Goal: Check status: Check status

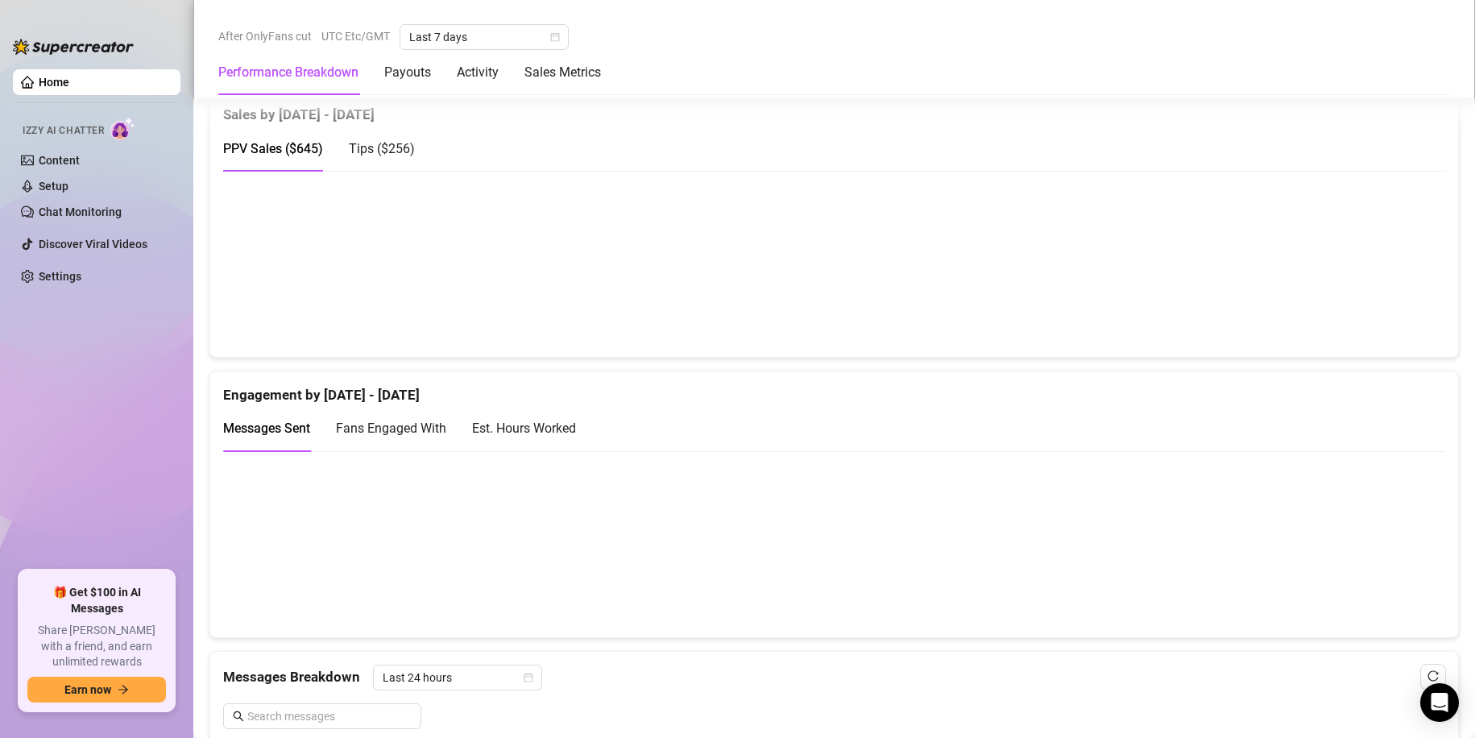
scroll to position [886, 0]
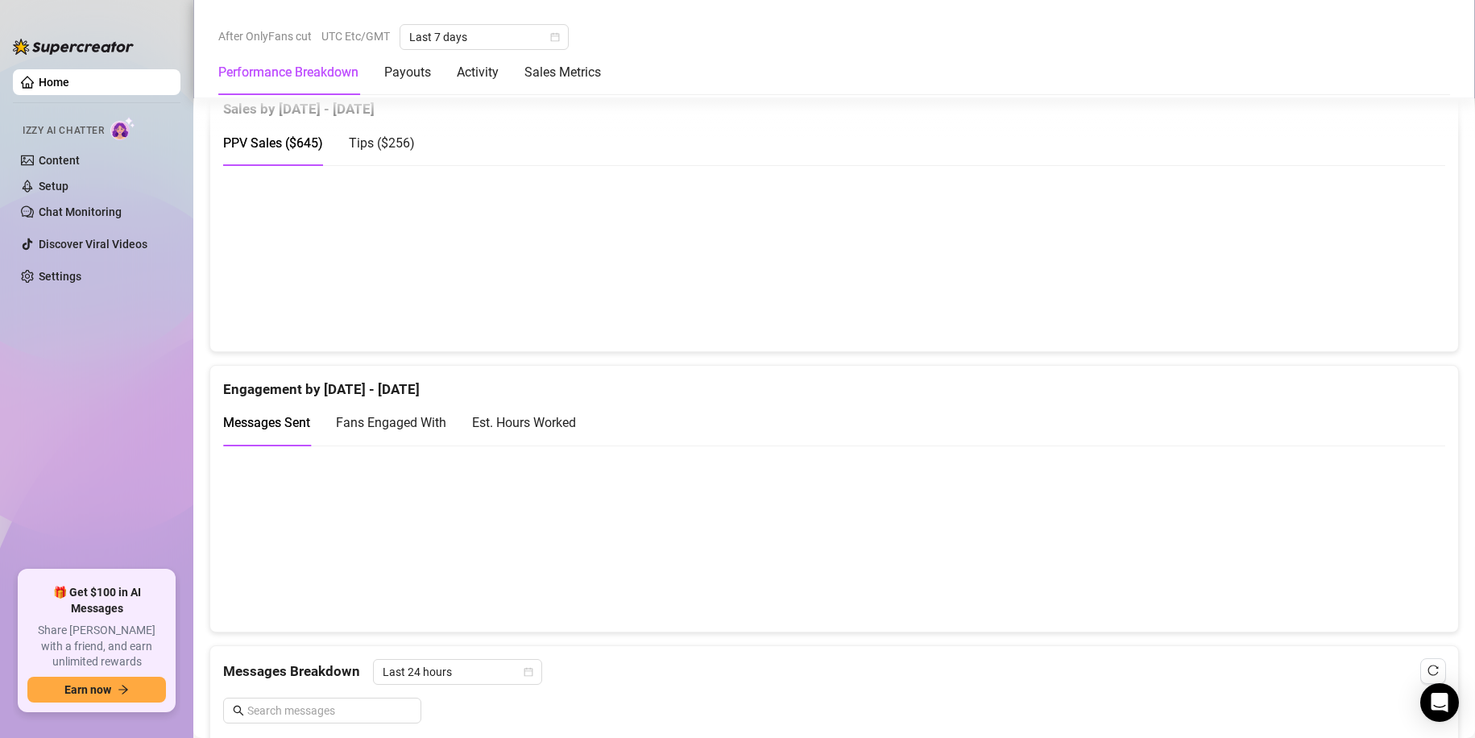
click at [390, 145] on span "Tips ( $256 )" at bounding box center [382, 142] width 66 height 15
click at [263, 145] on span "PPV Sales ( $645 )" at bounding box center [273, 142] width 100 height 15
click at [364, 151] on div "Tips ( $256 )" at bounding box center [382, 143] width 66 height 20
click at [304, 154] on div "PPV Sales ( $645 )" at bounding box center [273, 143] width 100 height 46
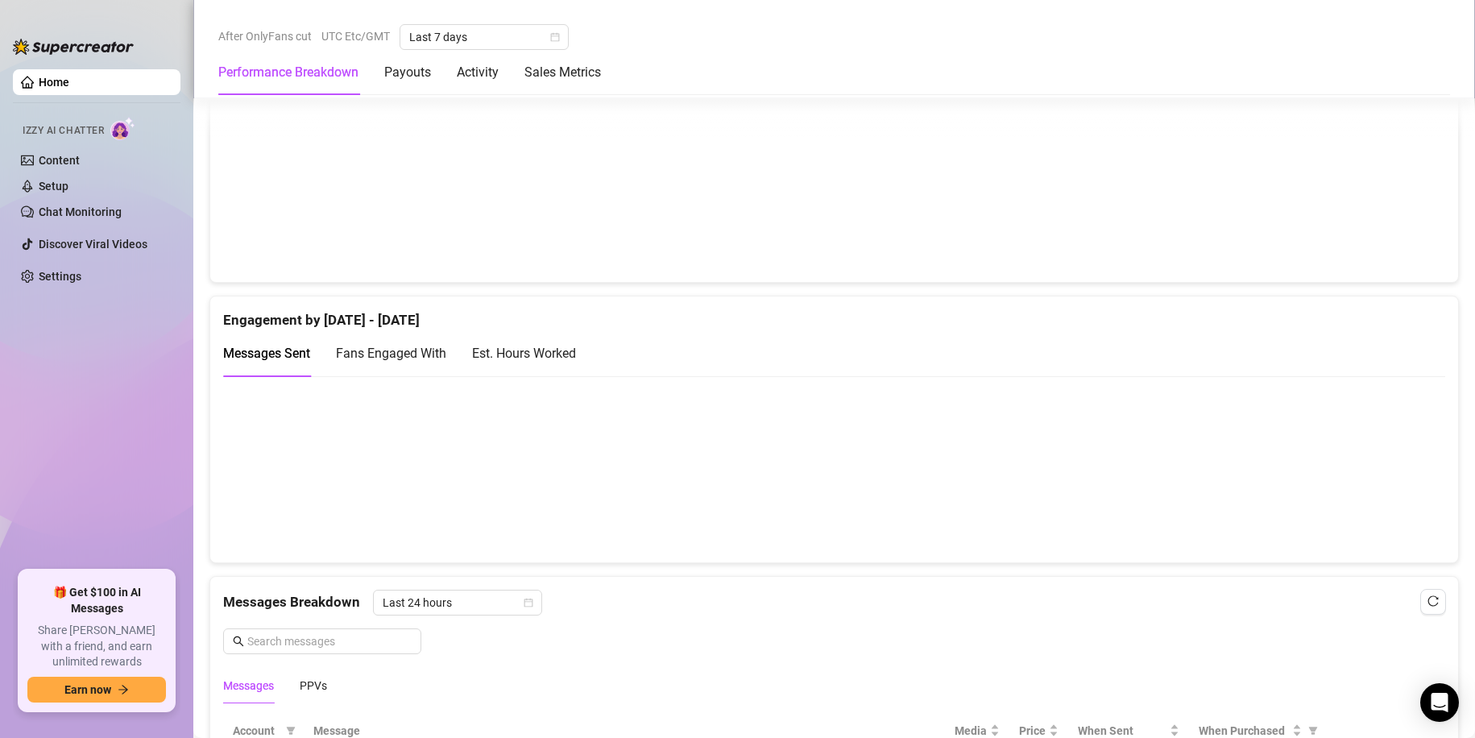
scroll to position [725, 0]
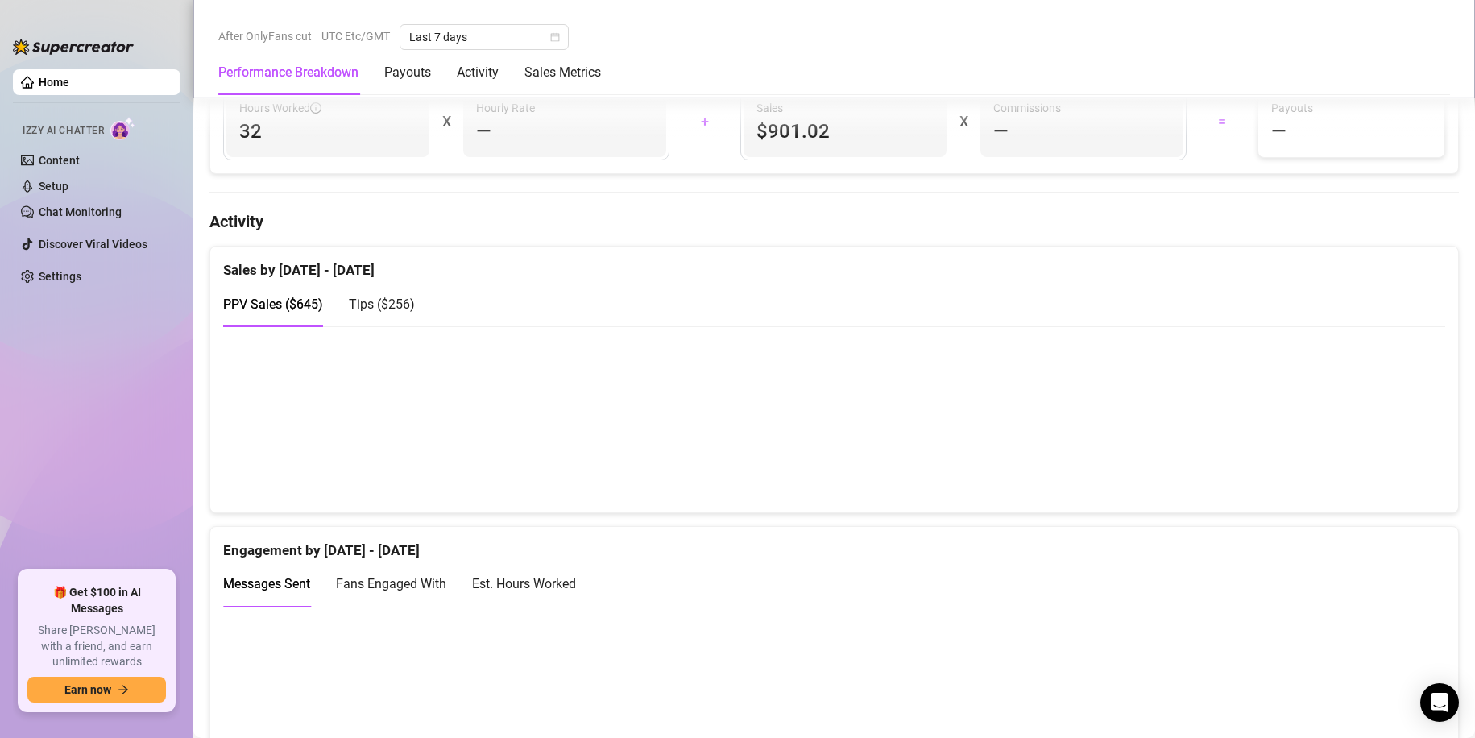
click at [369, 302] on span "Tips ( $256 )" at bounding box center [382, 303] width 66 height 15
click at [303, 301] on span "PPV Sales ( $645 )" at bounding box center [273, 303] width 100 height 15
click at [387, 303] on span "Tips ( $256 )" at bounding box center [382, 303] width 66 height 15
click at [249, 292] on div "PPV Sales ( $645 )" at bounding box center [273, 304] width 100 height 46
click at [369, 304] on span "Tips ( $256 )" at bounding box center [382, 303] width 66 height 15
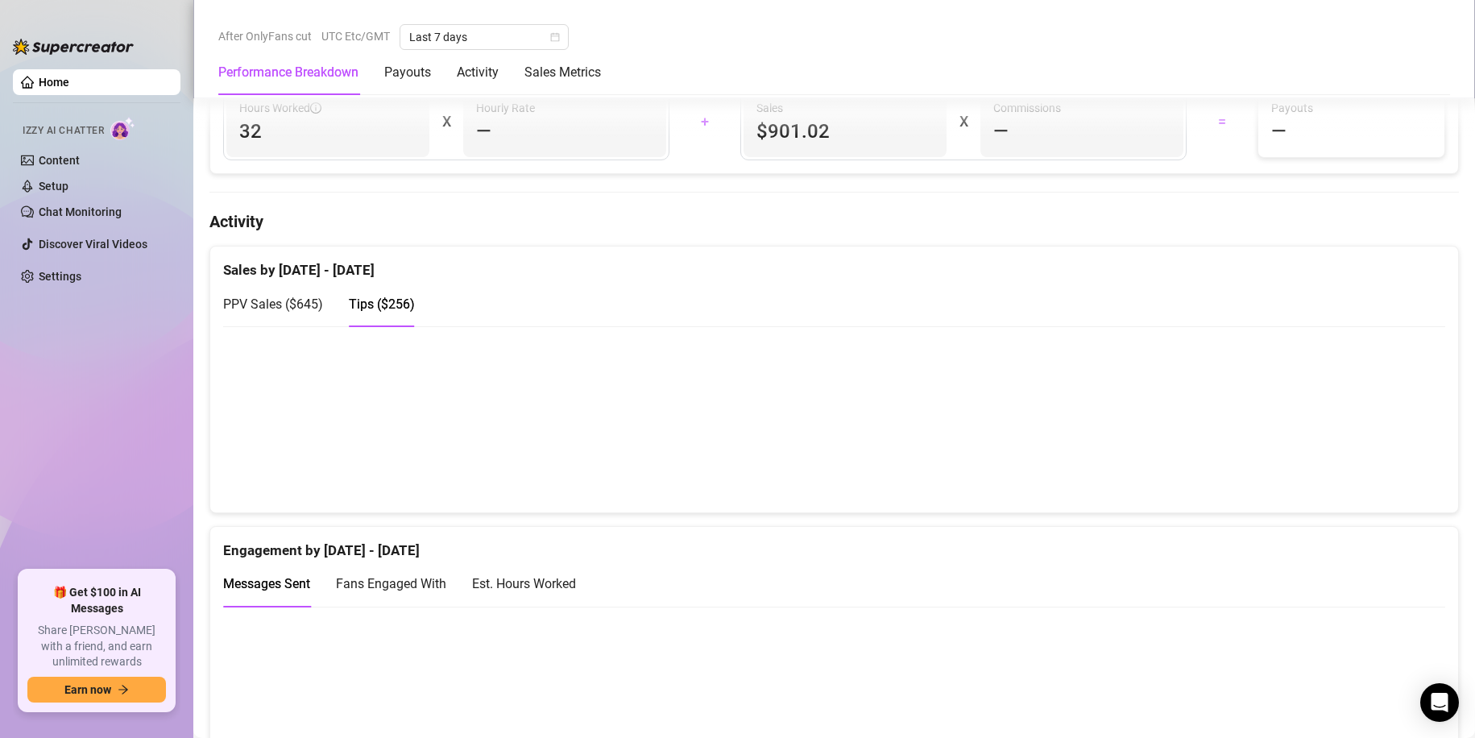
click at [289, 296] on span "PPV Sales ( $645 )" at bounding box center [273, 303] width 100 height 15
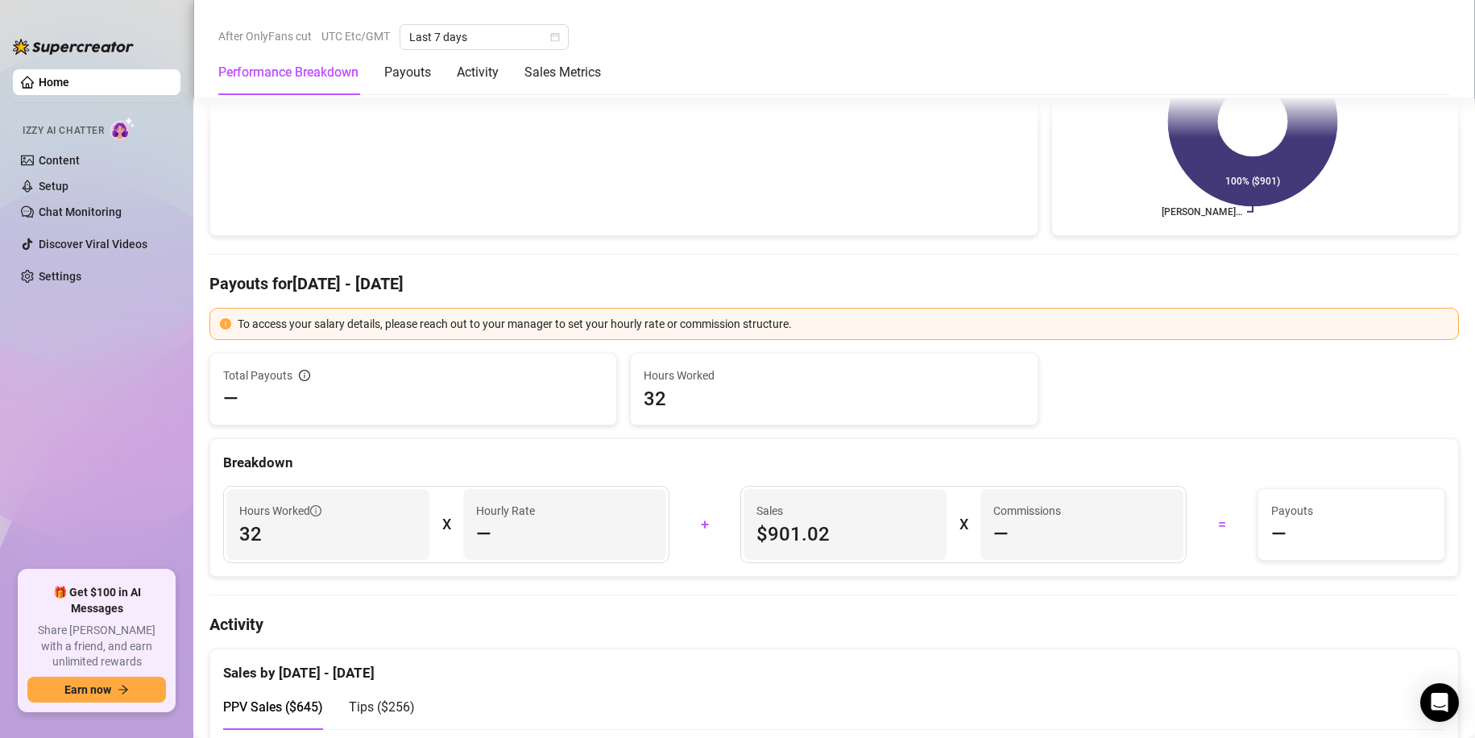
scroll to position [403, 0]
